Goal: Information Seeking & Learning: Learn about a topic

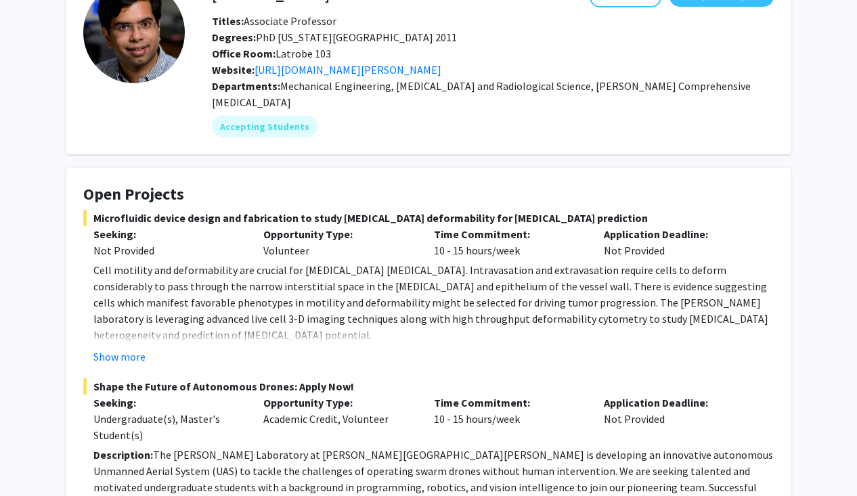
scroll to position [82, 0]
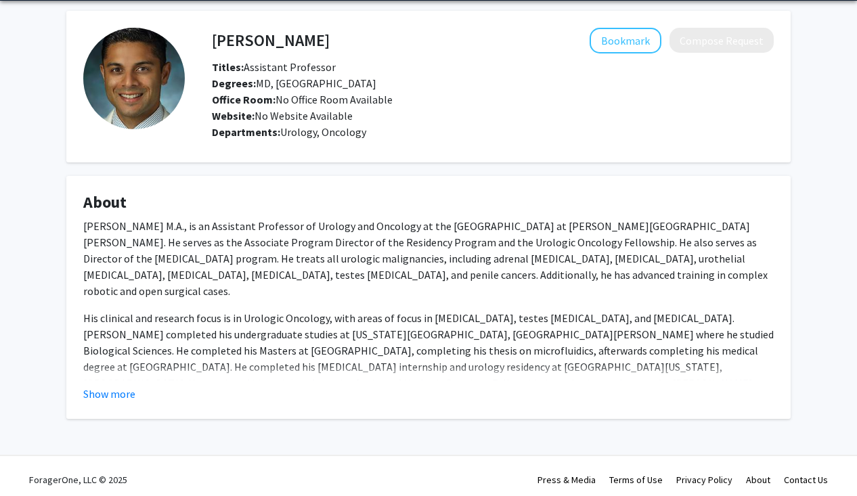
scroll to position [47, 0]
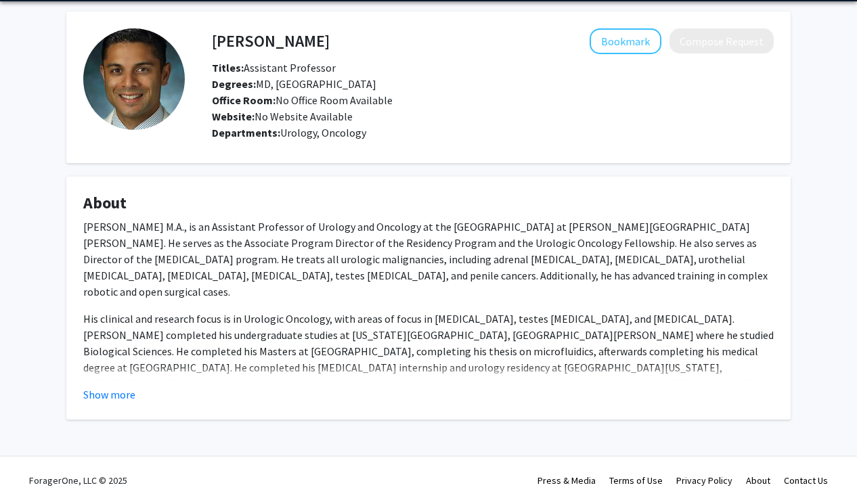
click at [111, 383] on fg-read-more "[PERSON_NAME] M.A., is an Assistant Professor of Urology and Oncology at the [G…" at bounding box center [428, 311] width 691 height 184
click at [116, 397] on button "Show more" at bounding box center [109, 395] width 52 height 16
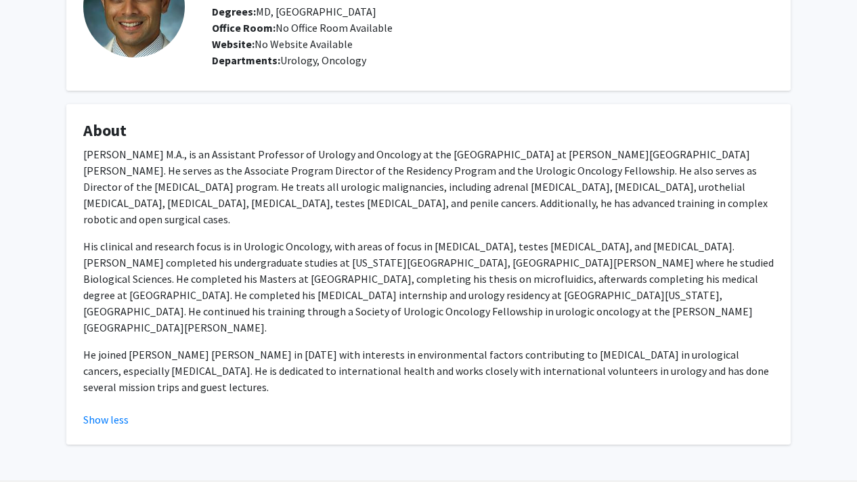
scroll to position [0, 0]
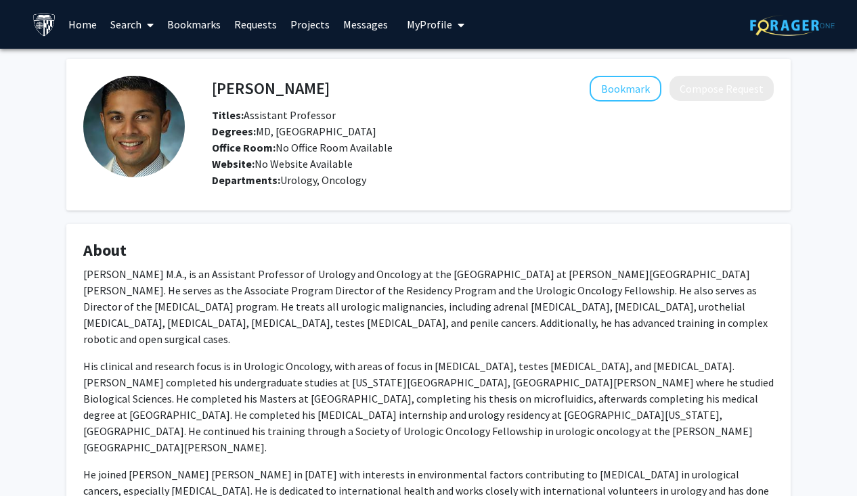
click at [85, 24] on link "Home" at bounding box center [83, 24] width 42 height 47
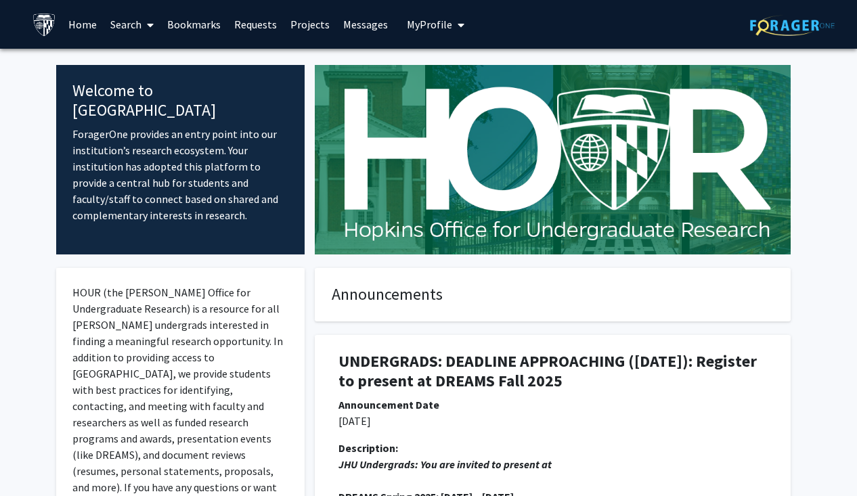
click at [119, 26] on link "Search" at bounding box center [132, 24] width 57 height 47
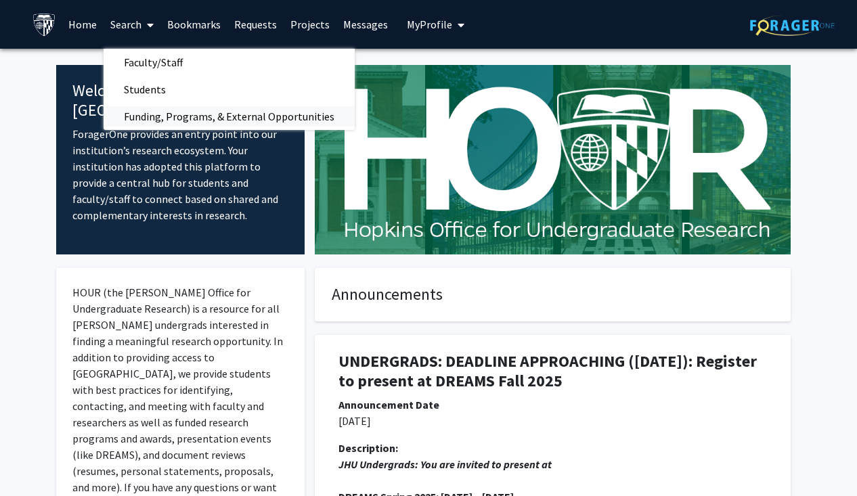
click at [159, 122] on span "Funding, Programs, & External Opportunities" at bounding box center [229, 116] width 251 height 27
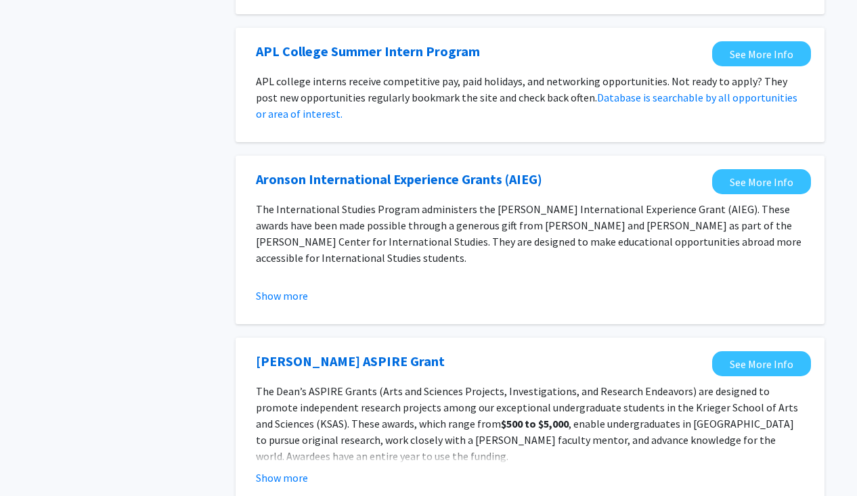
scroll to position [1036, 0]
click at [368, 237] on p "The International Studies Program administers the [PERSON_NAME] International E…" at bounding box center [530, 232] width 548 height 65
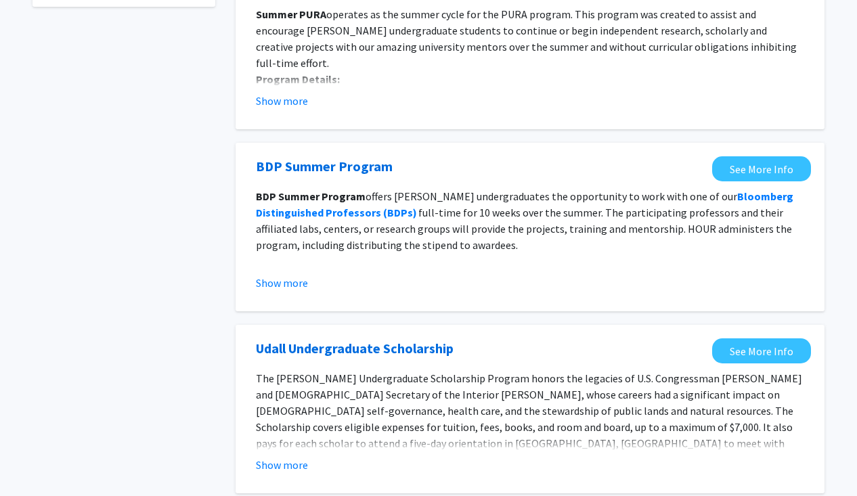
scroll to position [0, 0]
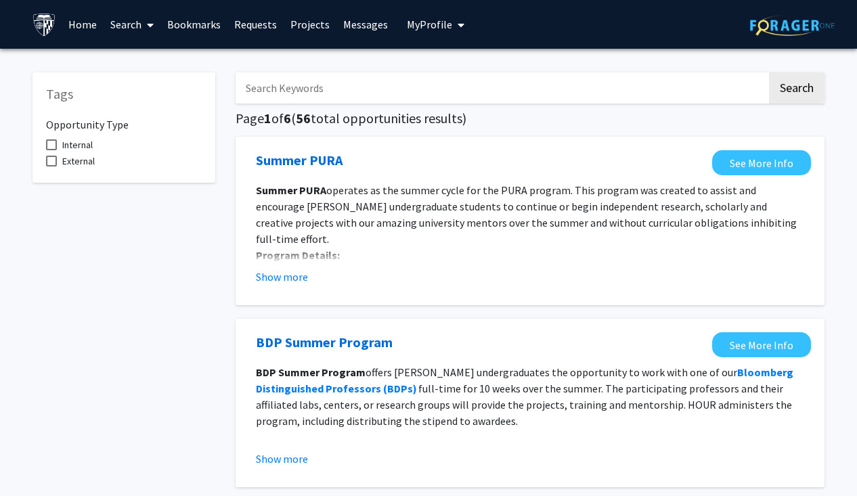
click at [123, 24] on link "Search" at bounding box center [132, 24] width 57 height 47
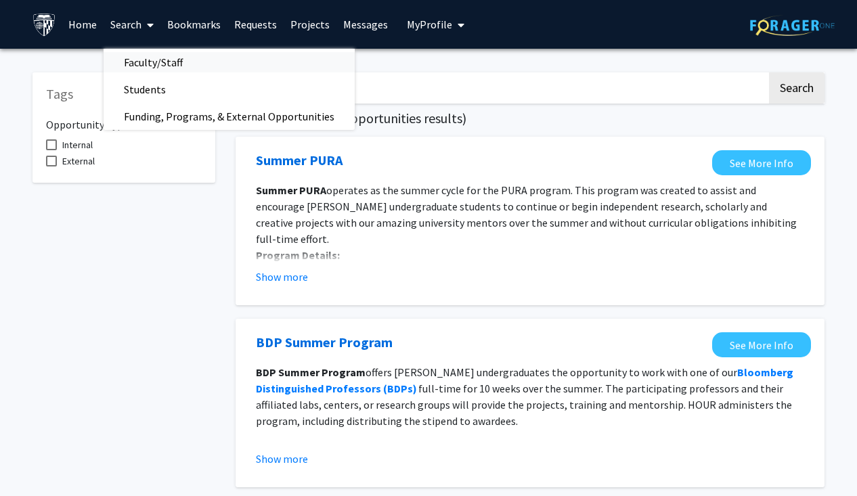
click at [139, 57] on span "Faculty/Staff" at bounding box center [154, 62] width 100 height 27
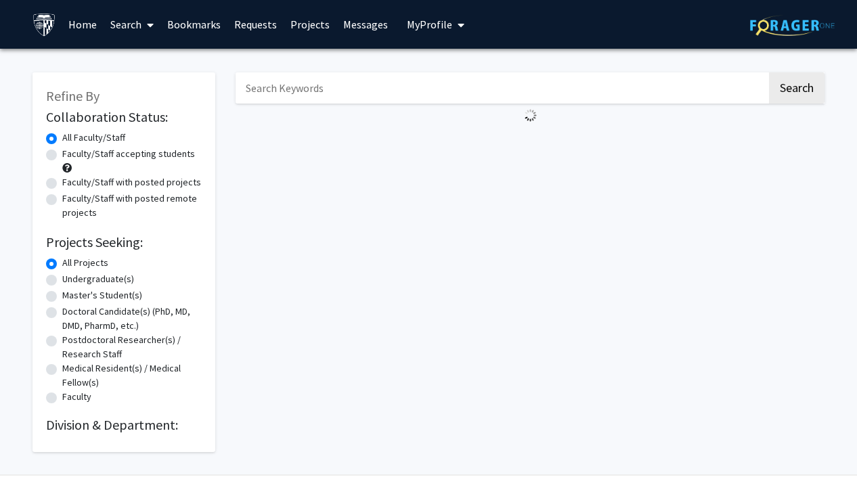
click at [301, 22] on link "Projects" at bounding box center [310, 24] width 53 height 47
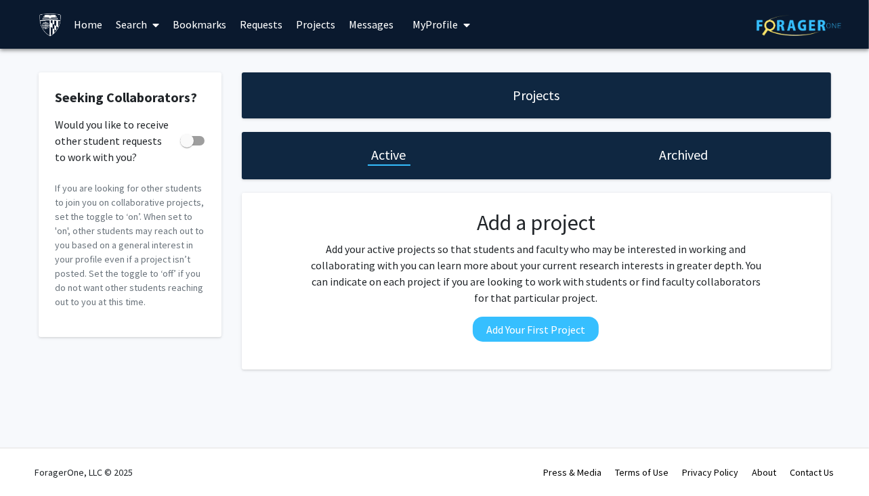
click at [131, 30] on link "Search" at bounding box center [137, 24] width 57 height 47
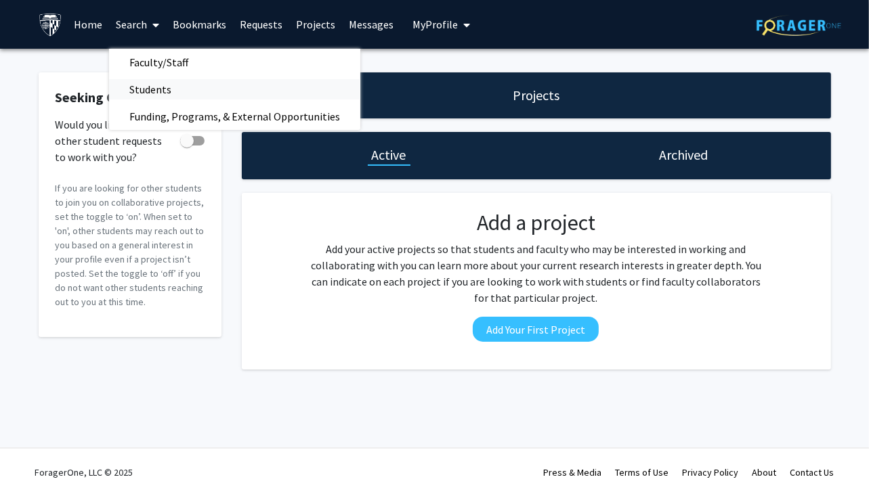
click at [151, 88] on span "Students" at bounding box center [150, 89] width 83 height 27
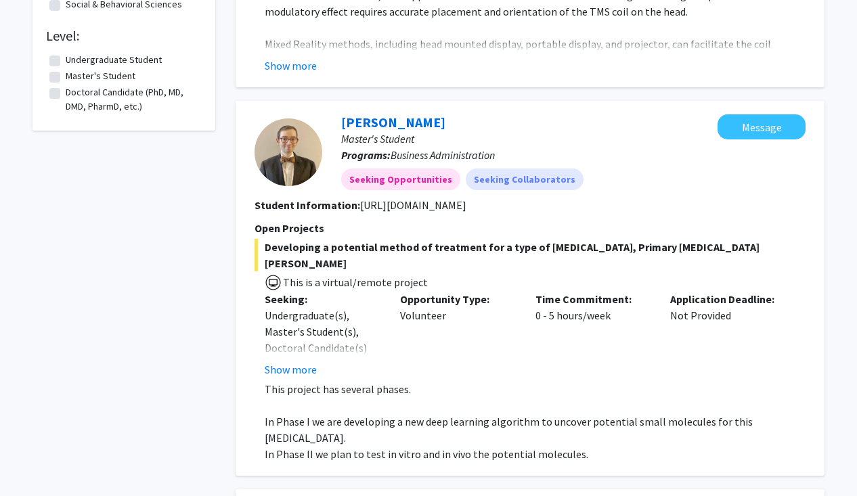
scroll to position [470, 0]
click at [297, 362] on button "Show more" at bounding box center [291, 370] width 52 height 16
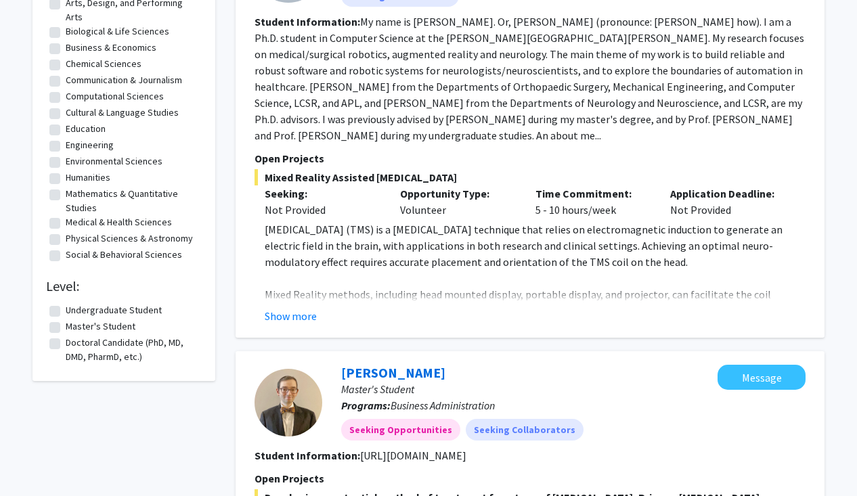
scroll to position [0, 0]
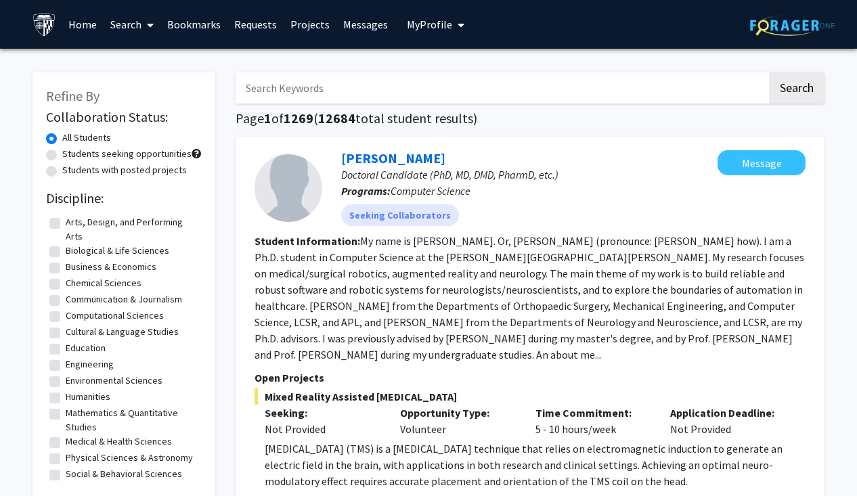
click at [62, 158] on label "Students seeking opportunities" at bounding box center [126, 154] width 129 height 14
click at [62, 156] on input "Students seeking opportunities" at bounding box center [66, 151] width 9 height 9
radio input "true"
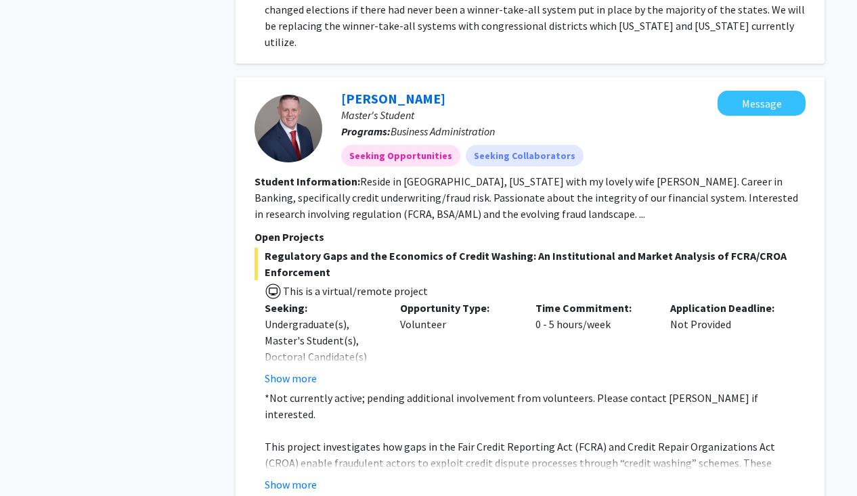
scroll to position [881, 0]
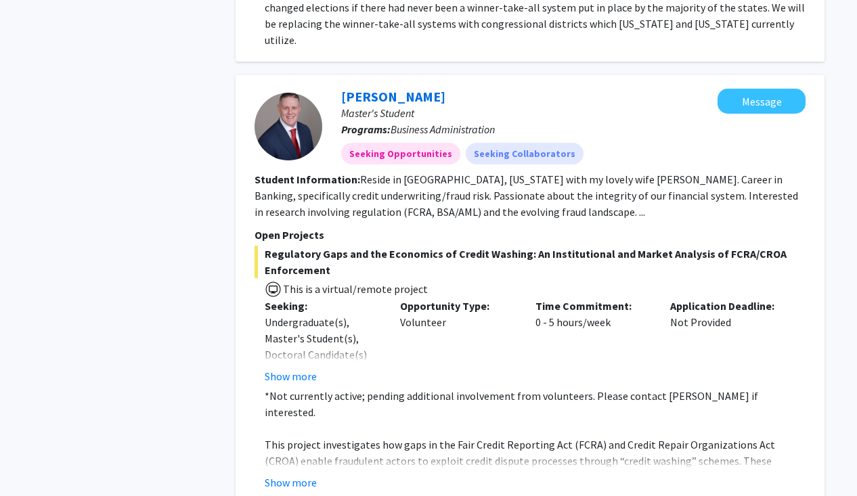
click at [301, 410] on fg-read-more "*Not currently active; pending additional involvement from volunteers. Please c…" at bounding box center [530, 439] width 551 height 103
click at [301, 475] on button "Show more" at bounding box center [291, 483] width 52 height 16
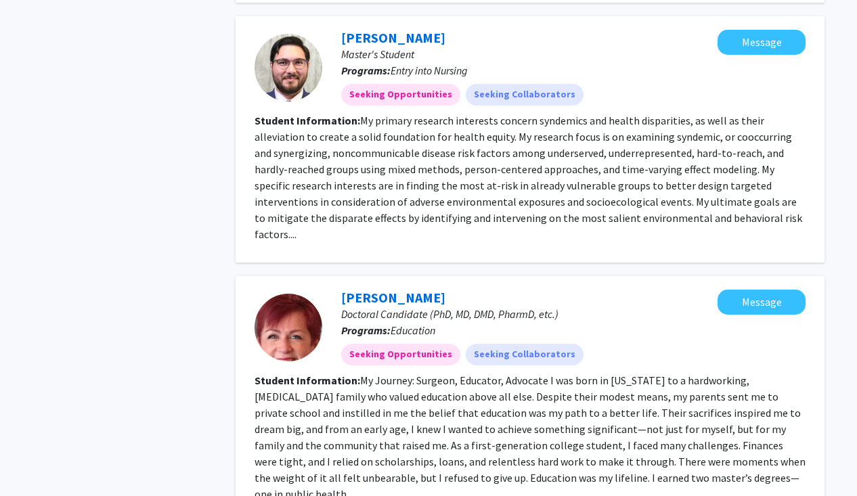
scroll to position [2971, 0]
click at [657, 374] on fg-read-more "My Journey: Surgeon, Educator, Advocate I was born in [US_STATE] to a hardworki…" at bounding box center [530, 437] width 551 height 127
click at [414, 289] on link "[PERSON_NAME]" at bounding box center [393, 297] width 104 height 17
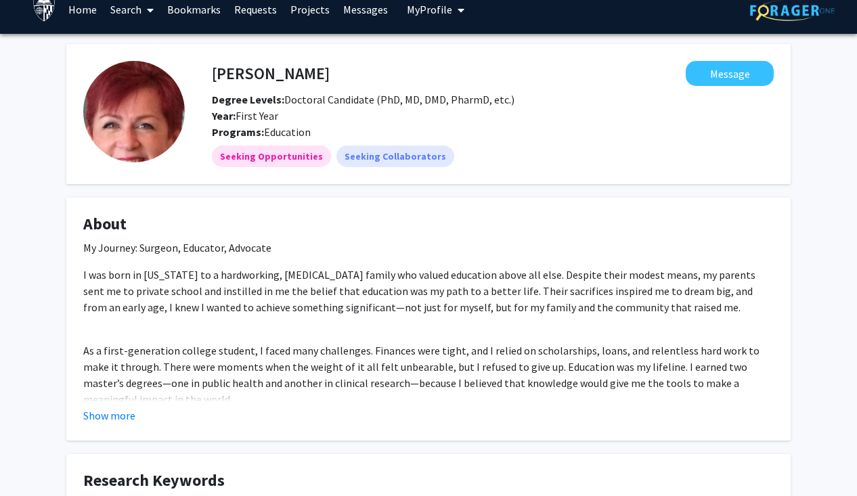
scroll to position [16, 0]
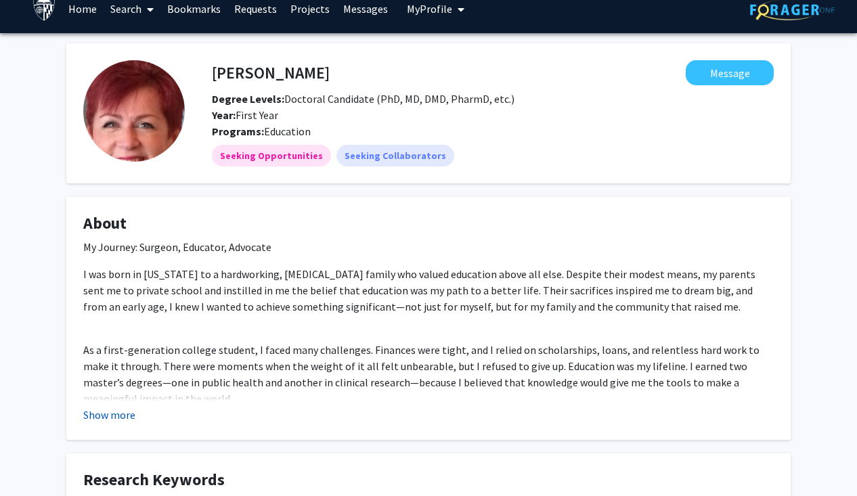
click at [112, 417] on button "Show more" at bounding box center [109, 415] width 52 height 16
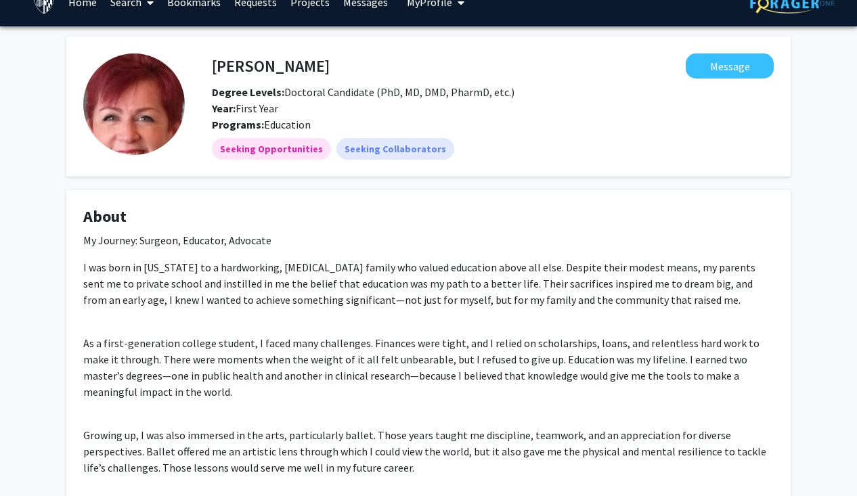
scroll to position [0, 0]
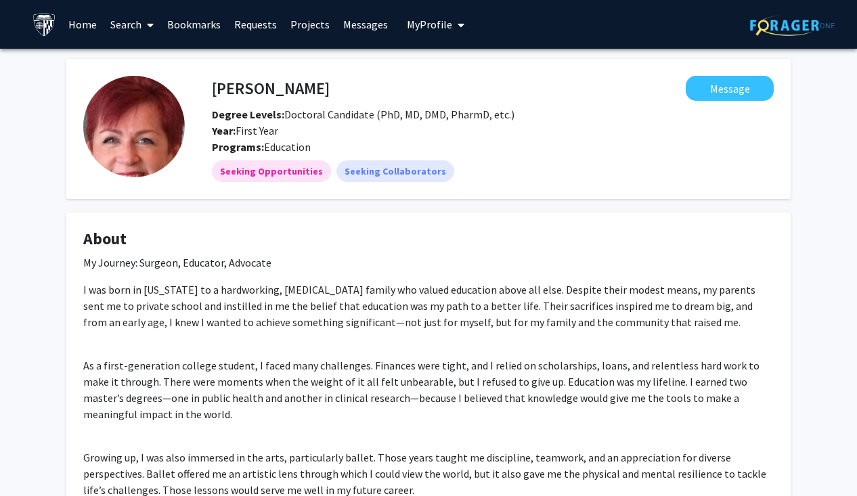
click at [141, 114] on img at bounding box center [134, 127] width 102 height 102
click at [254, 91] on h4 "[PERSON_NAME]" at bounding box center [271, 88] width 118 height 25
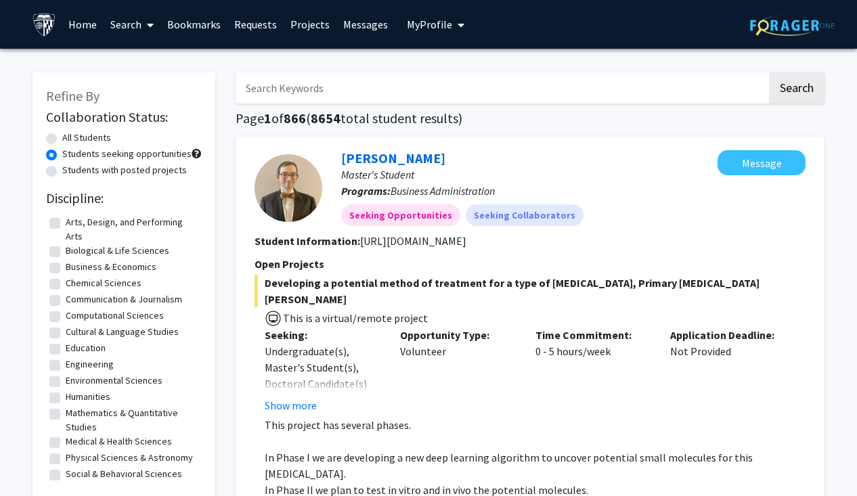
click at [129, 24] on link "Search" at bounding box center [132, 24] width 57 height 47
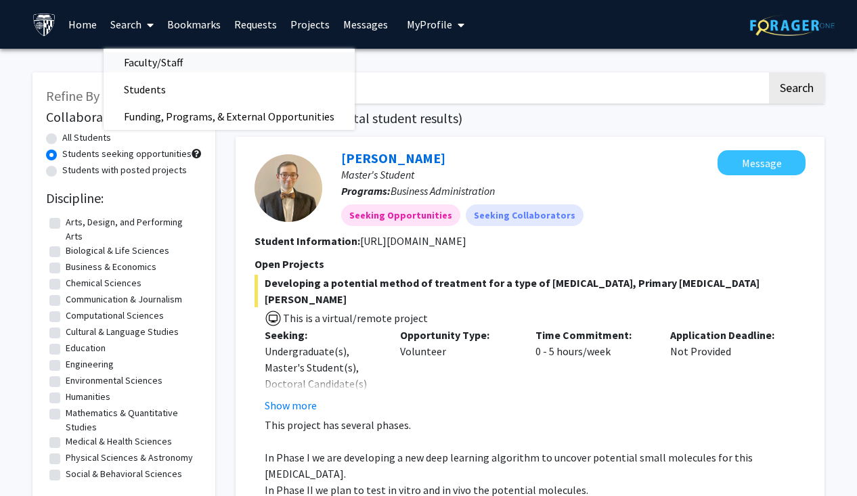
click at [144, 58] on span "Faculty/Staff" at bounding box center [154, 62] width 100 height 27
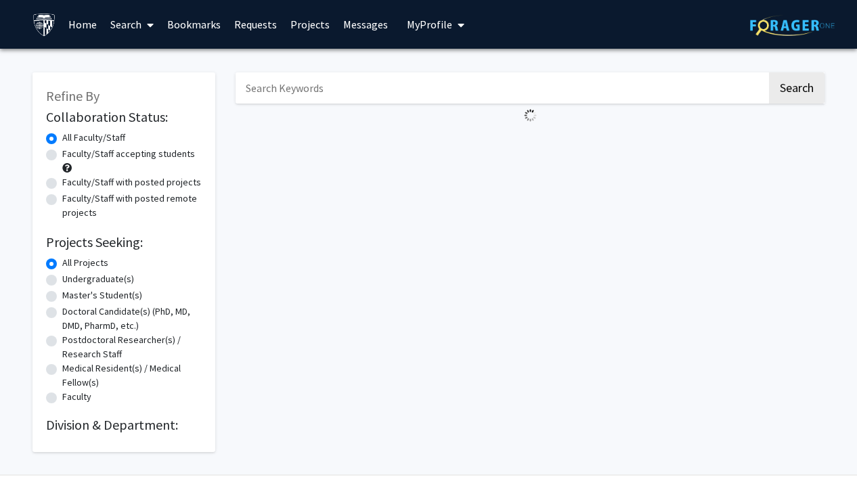
click at [282, 91] on input "Search Keywords" at bounding box center [501, 87] width 531 height 31
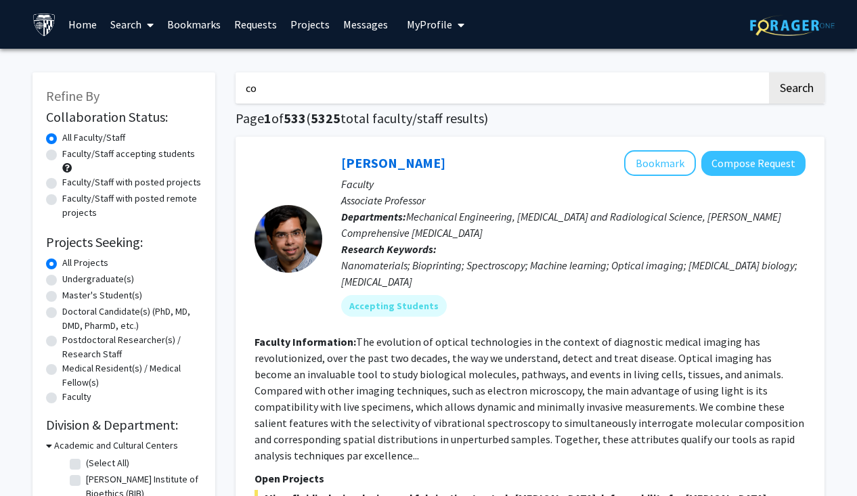
type input "c"
type input "biotechnology"
click at [769, 72] on button "Search" at bounding box center [797, 87] width 56 height 31
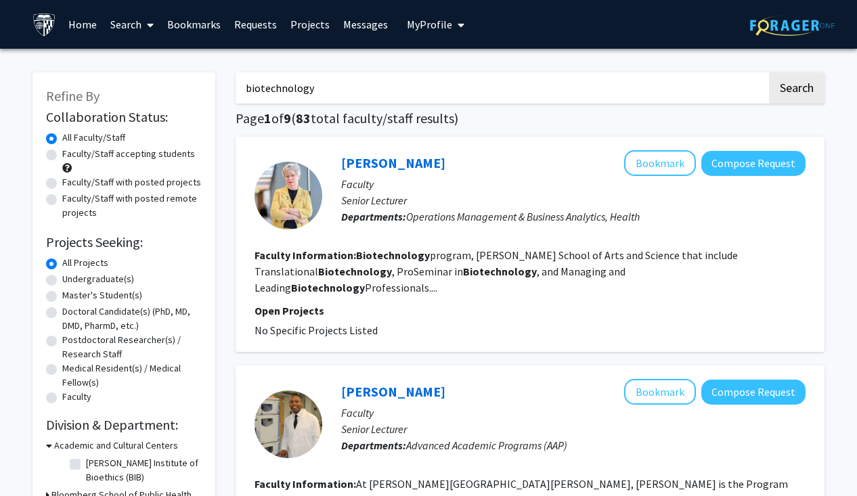
click at [62, 202] on label "Faculty/Staff with posted remote projects" at bounding box center [131, 206] width 139 height 28
click at [62, 200] on input "Faculty/Staff with posted remote projects" at bounding box center [66, 196] width 9 height 9
radio input "true"
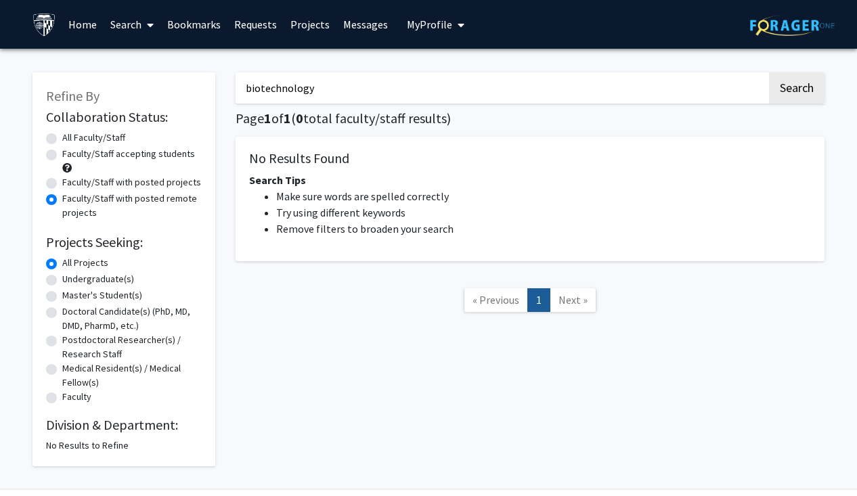
click at [62, 184] on label "Faculty/Staff with posted projects" at bounding box center [131, 182] width 139 height 14
click at [62, 184] on input "Faculty/Staff with posted projects" at bounding box center [66, 179] width 9 height 9
radio input "true"
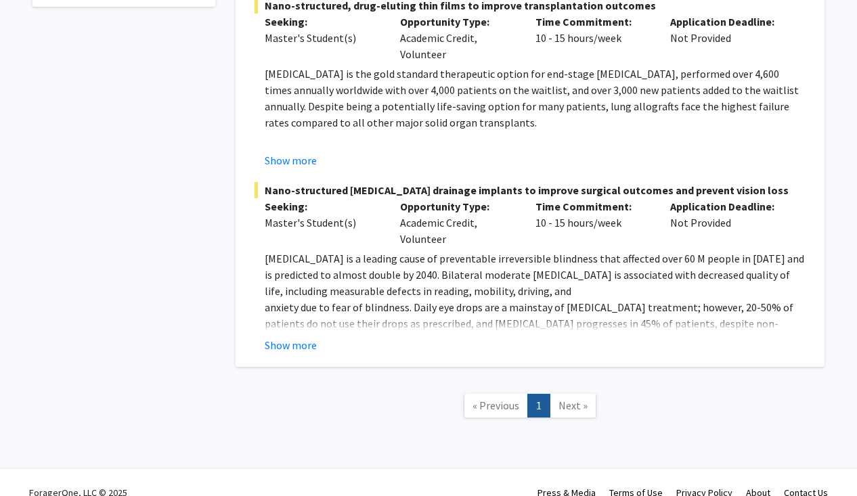
scroll to position [519, 0]
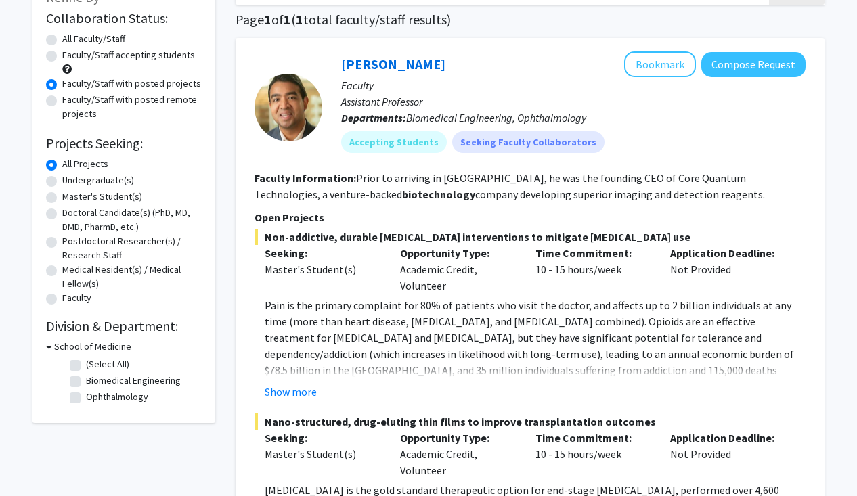
scroll to position [0, 0]
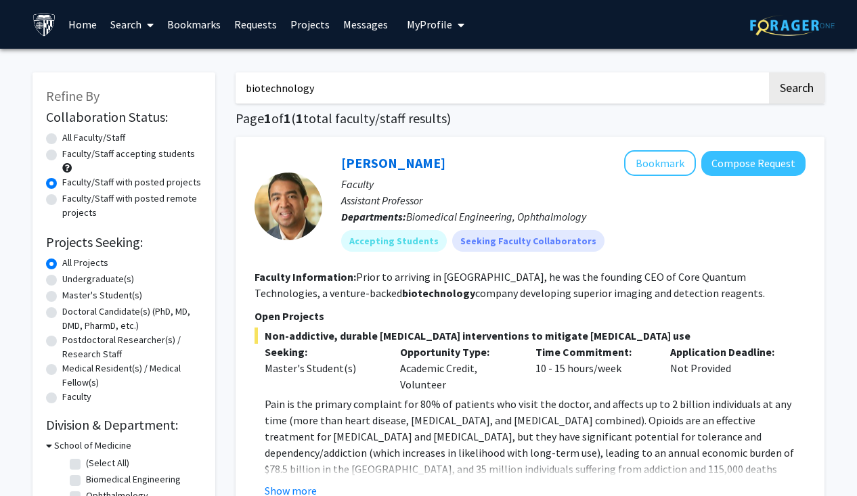
click at [411, 89] on input "biotechnology" at bounding box center [501, 87] width 531 height 31
type input "b"
click at [769, 72] on button "Search" at bounding box center [797, 87] width 56 height 31
radio input "true"
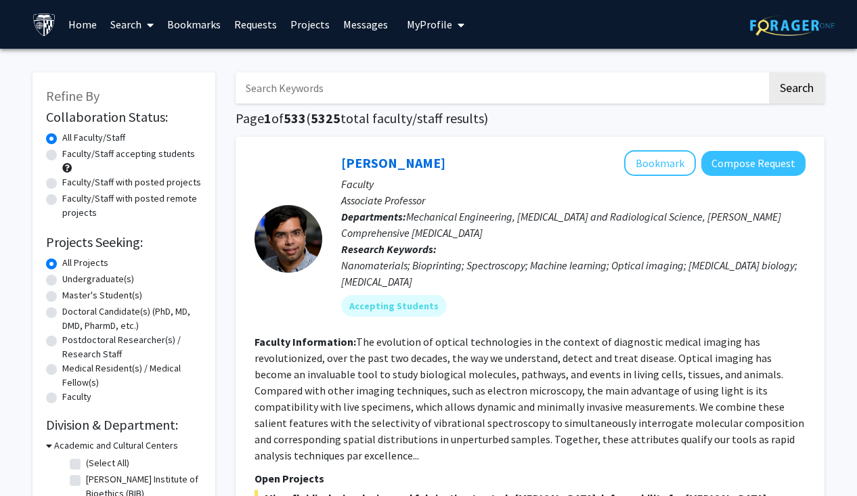
click at [62, 200] on label "Faculty/Staff with posted remote projects" at bounding box center [131, 206] width 139 height 28
click at [62, 200] on input "Faculty/Staff with posted remote projects" at bounding box center [66, 196] width 9 height 9
radio input "true"
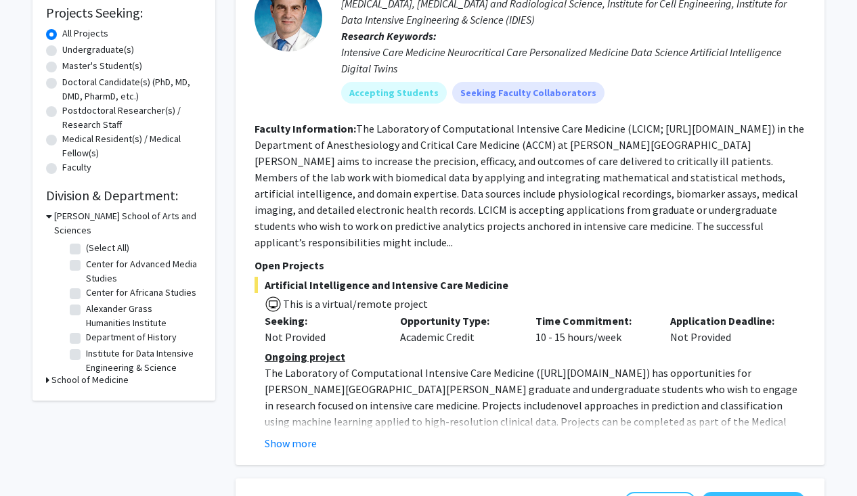
scroll to position [230, 0]
click at [292, 435] on button "Show more" at bounding box center [291, 443] width 52 height 16
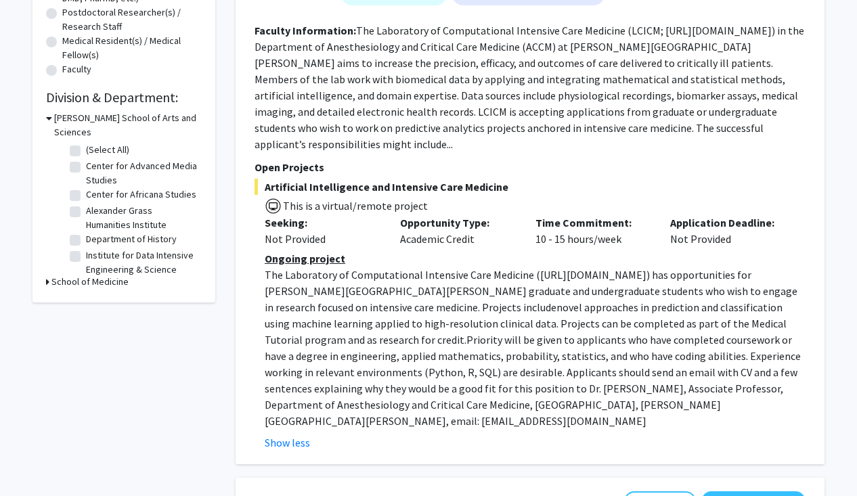
scroll to position [332, 0]
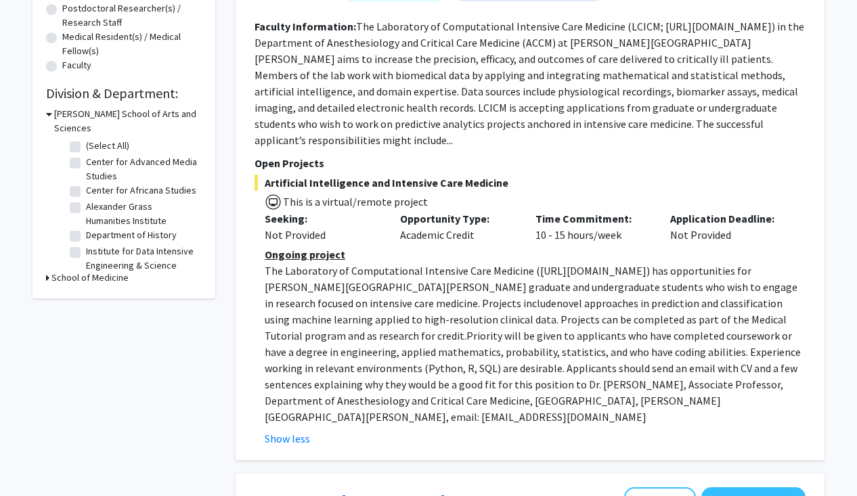
click at [724, 246] on p "Ongoing project" at bounding box center [535, 254] width 541 height 16
